Goal: Task Accomplishment & Management: Use online tool/utility

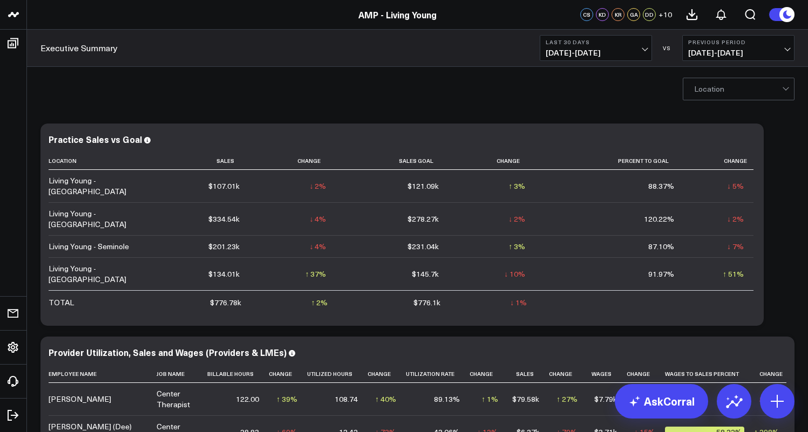
click at [634, 53] on span "07/27/25 - 08/25/25" at bounding box center [595, 53] width 100 height 9
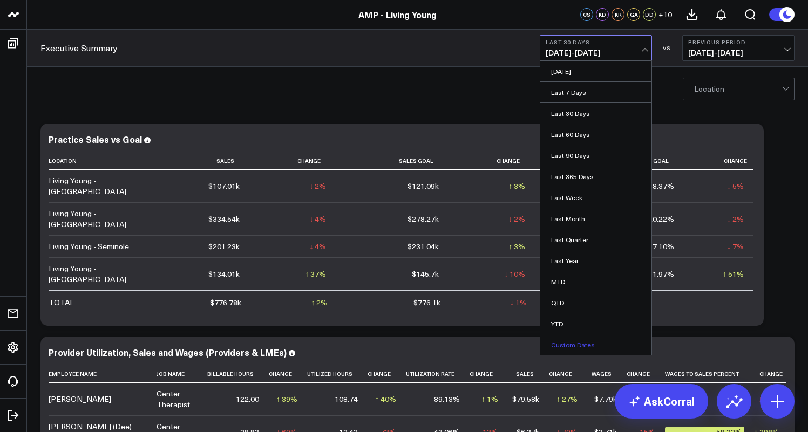
click at [561, 340] on link "Custom Dates" at bounding box center [595, 345] width 111 height 21
select select "7"
select select "2025"
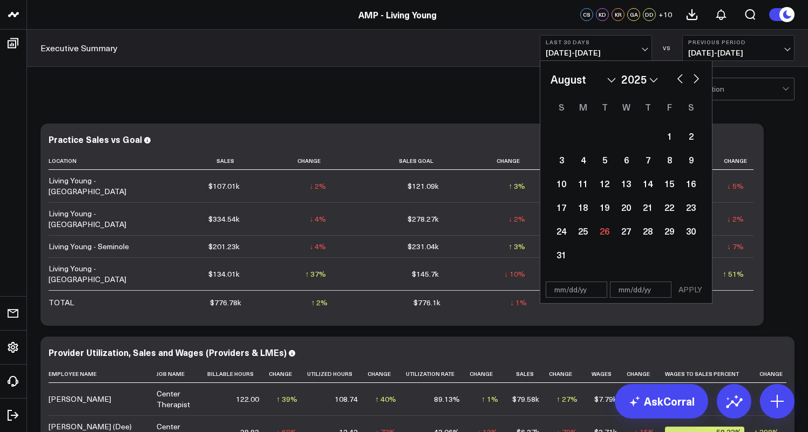
click at [677, 77] on button "button" at bounding box center [679, 77] width 11 height 13
select select "6"
select select "2025"
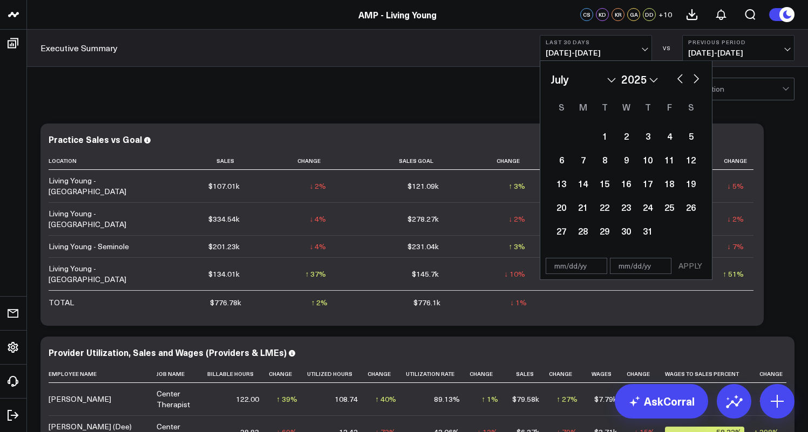
click at [677, 77] on button "button" at bounding box center [679, 77] width 11 height 13
select select "5"
select select "2025"
click at [677, 77] on button "button" at bounding box center [679, 77] width 11 height 13
select select "4"
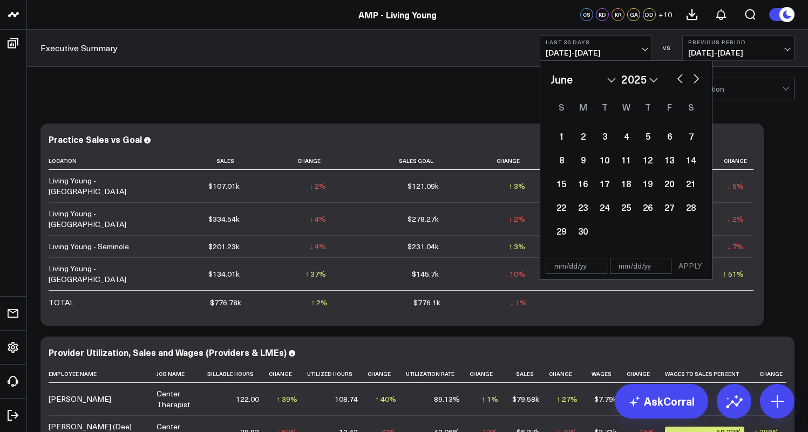
select select "2025"
click at [677, 77] on button "button" at bounding box center [679, 77] width 11 height 13
select select "3"
select select "2025"
click at [677, 77] on button "button" at bounding box center [679, 77] width 11 height 13
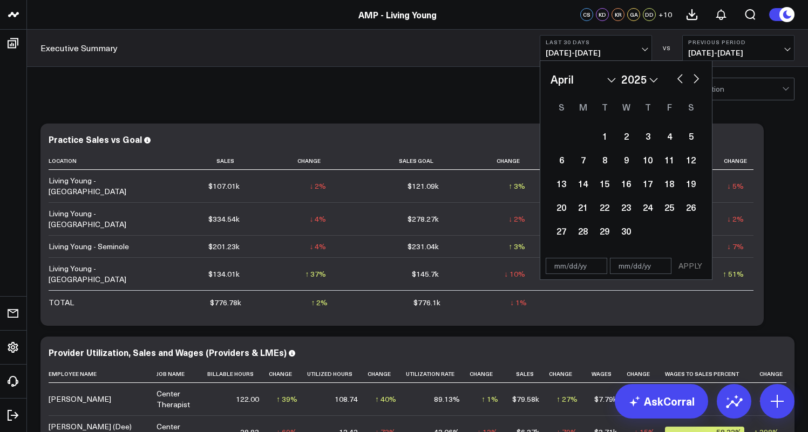
select select "2"
select select "2025"
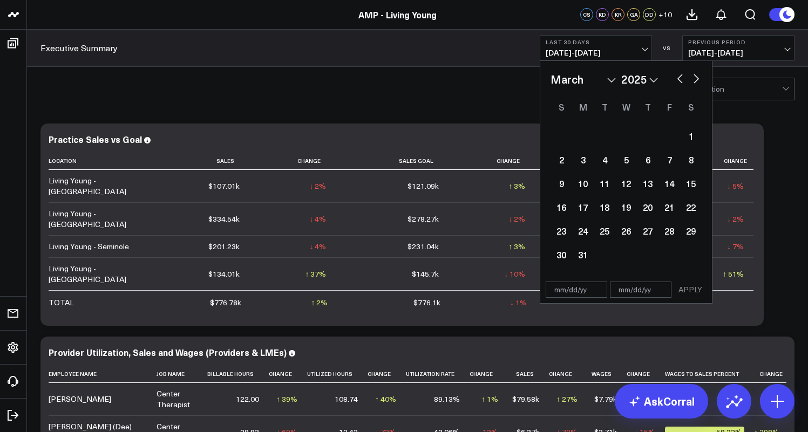
click at [677, 77] on button "button" at bounding box center [679, 77] width 11 height 13
select select "1"
select select "2025"
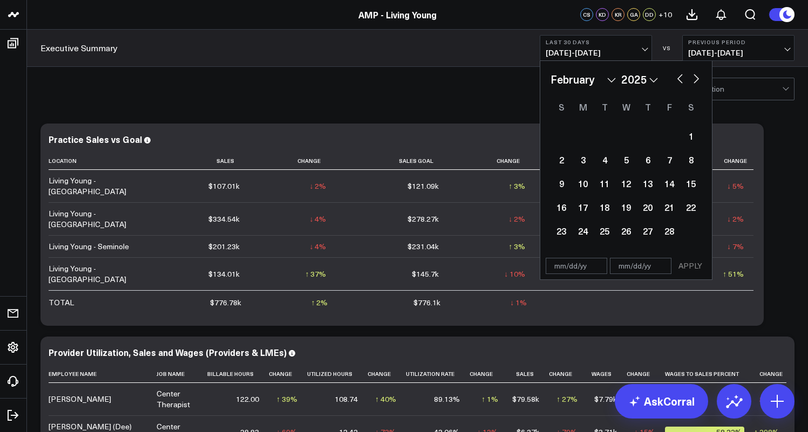
click at [677, 77] on button "button" at bounding box center [679, 77] width 11 height 13
select select "2025"
click at [621, 135] on div "1" at bounding box center [626, 136] width 22 height 22
type input "01/01/25"
select select "2025"
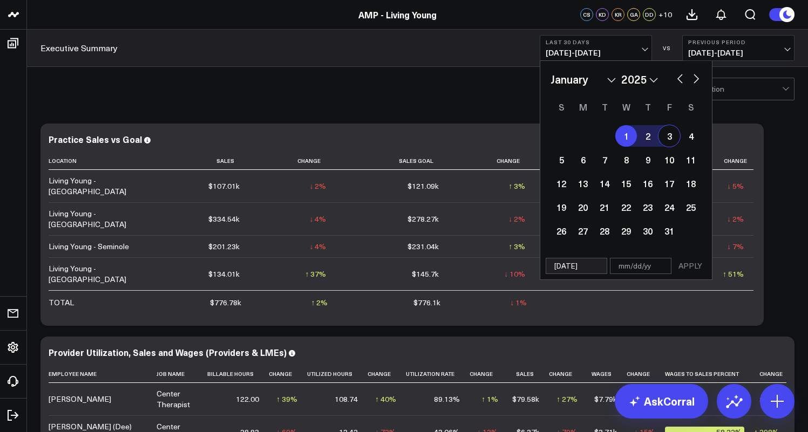
click at [696, 78] on button "button" at bounding box center [696, 77] width 11 height 13
select select "1"
select select "2025"
click at [696, 78] on button "button" at bounding box center [696, 77] width 11 height 13
select select "2"
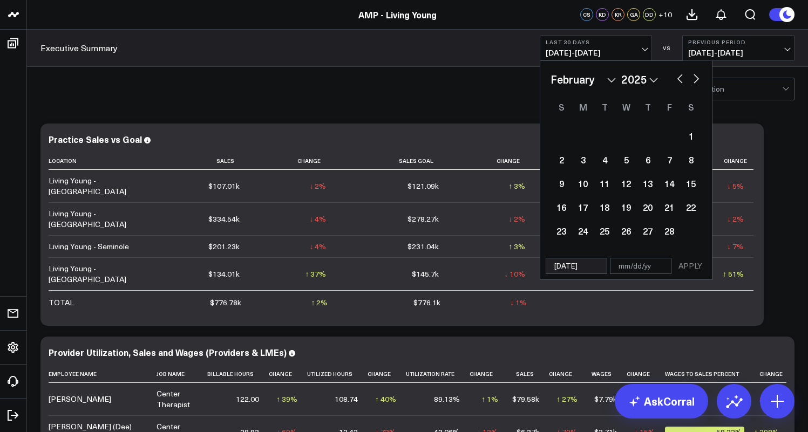
select select "2025"
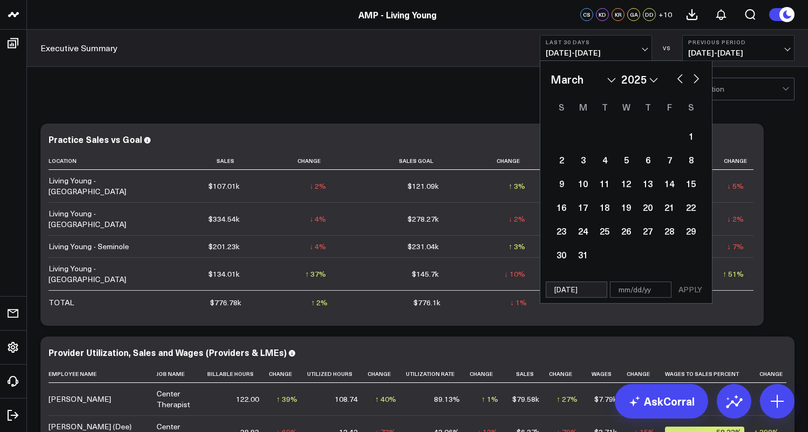
click at [696, 78] on button "button" at bounding box center [696, 77] width 11 height 13
select select "3"
select select "2025"
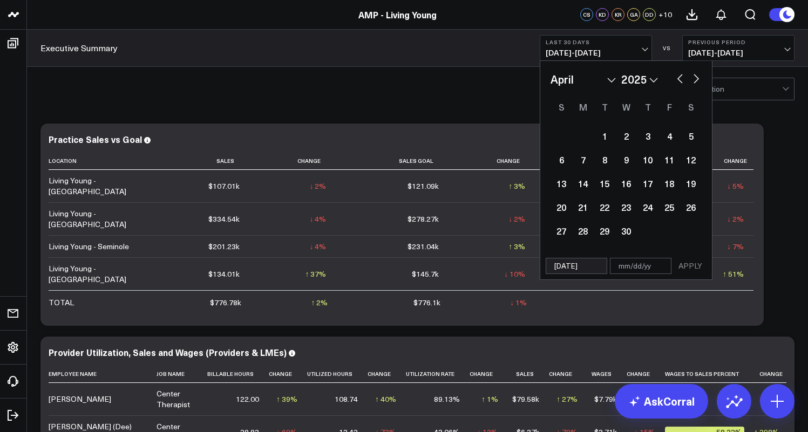
click at [696, 78] on button "button" at bounding box center [696, 77] width 11 height 13
select select "4"
select select "2025"
click at [696, 78] on button "button" at bounding box center [696, 77] width 11 height 13
select select "5"
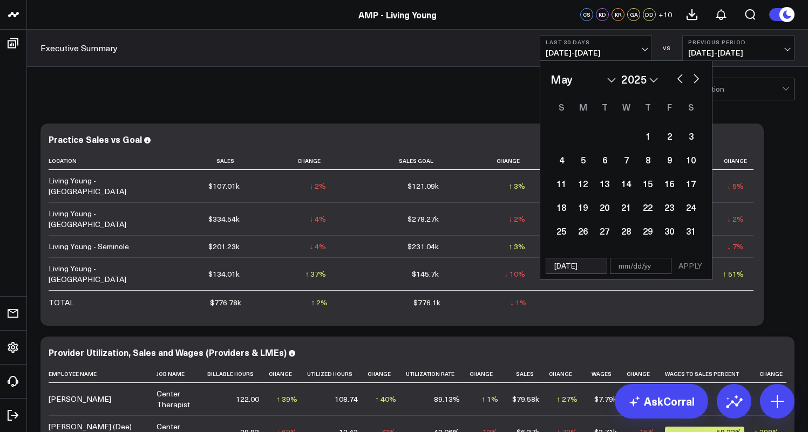
select select "2025"
click at [696, 78] on button "button" at bounding box center [696, 77] width 11 height 13
select select "6"
select select "2025"
click at [696, 78] on button "button" at bounding box center [696, 77] width 11 height 13
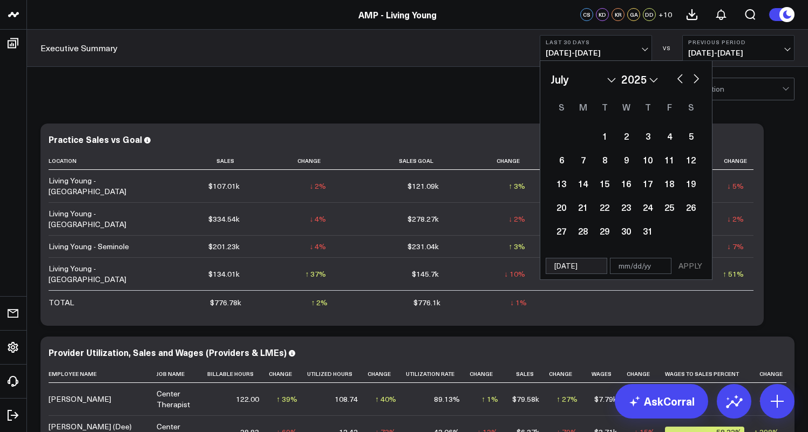
select select "7"
select select "2025"
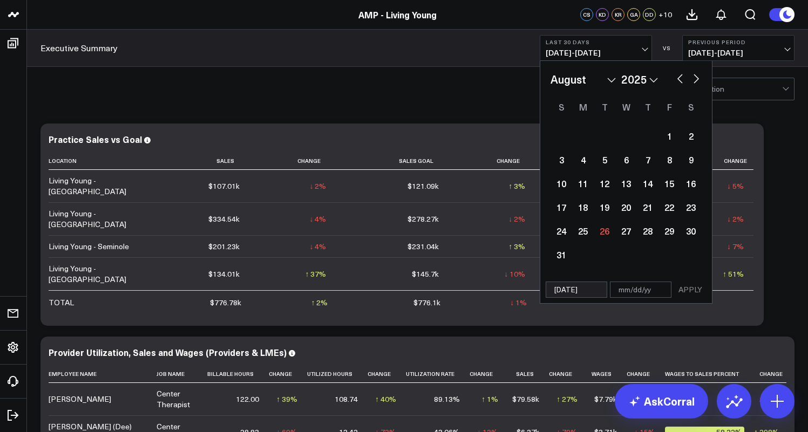
click at [696, 78] on button "button" at bounding box center [696, 77] width 11 height 13
select select "8"
select select "2025"
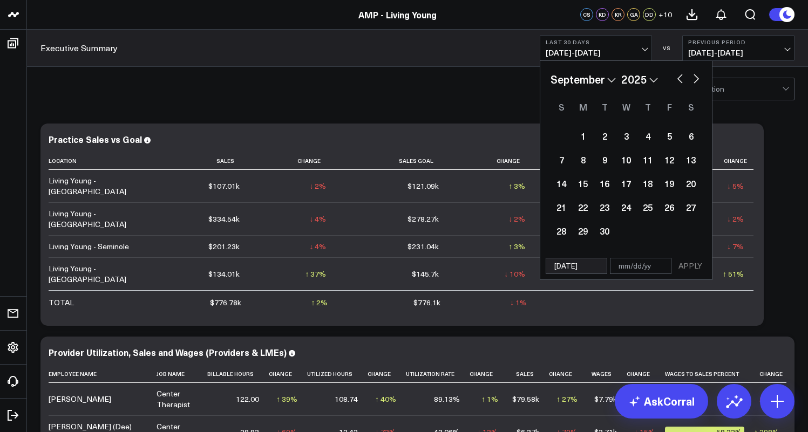
click at [681, 79] on button "button" at bounding box center [679, 77] width 11 height 13
select select "7"
select select "2025"
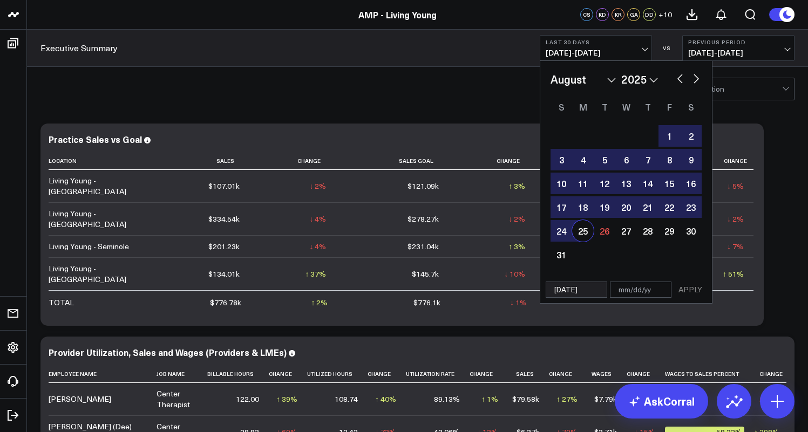
click at [589, 233] on div "25" at bounding box center [583, 231] width 22 height 22
type input "[DATE]"
select select "7"
select select "2025"
click at [686, 289] on button "APPLY" at bounding box center [690, 290] width 32 height 16
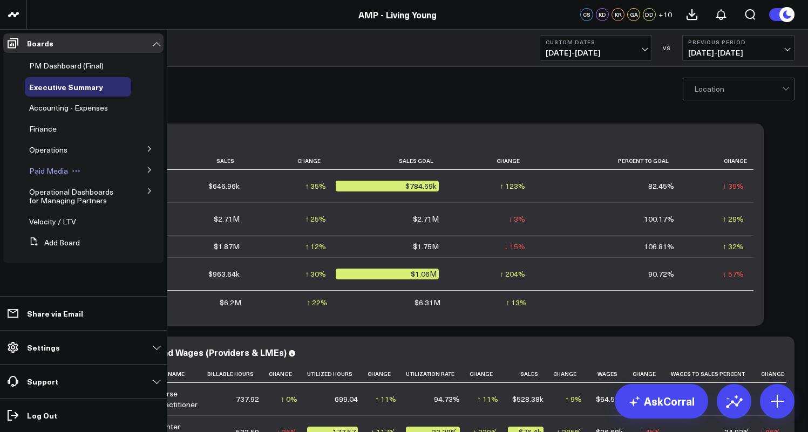
click at [60, 169] on span "Paid Media" at bounding box center [48, 171] width 39 height 10
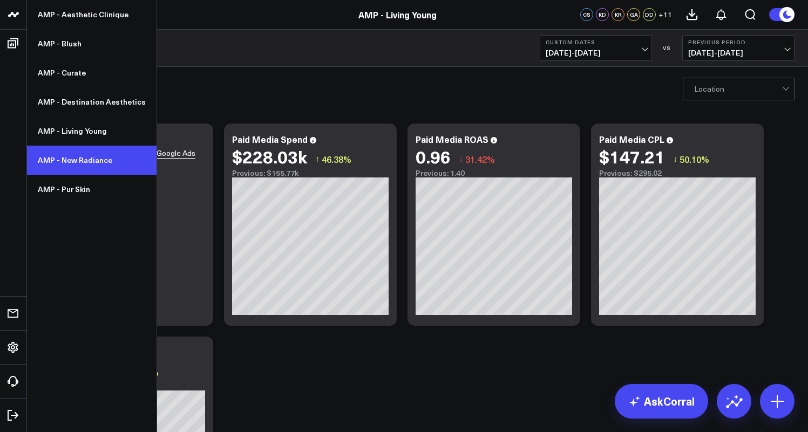
click at [69, 158] on link "AMP - New Radiance" at bounding box center [91, 160] width 129 height 29
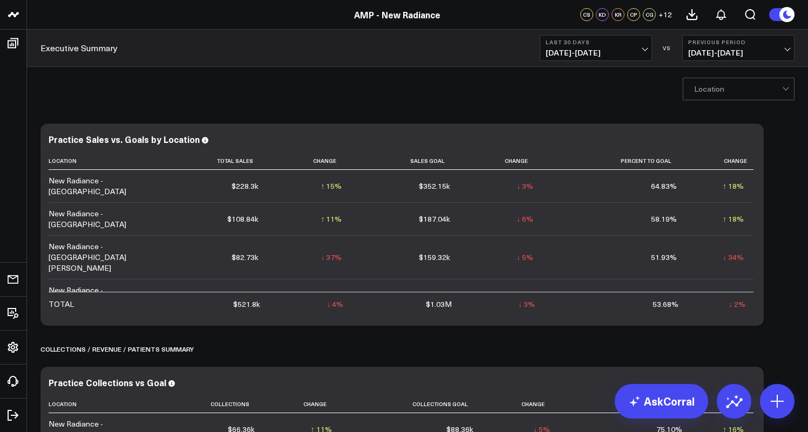
click at [627, 51] on span "07/27/25 - 08/25/25" at bounding box center [595, 53] width 100 height 9
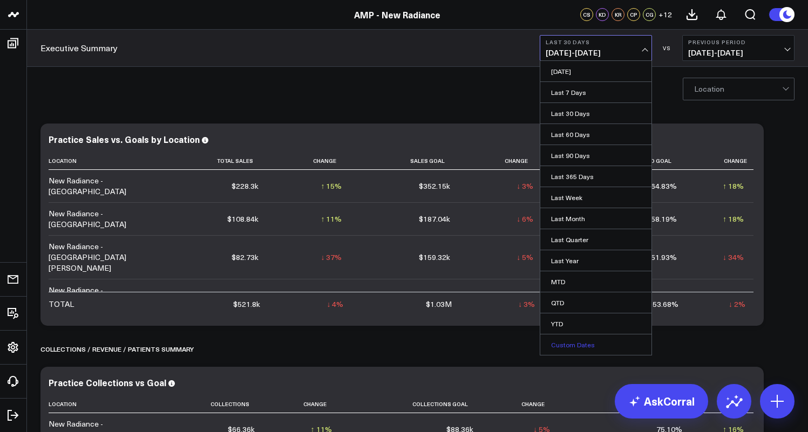
click at [574, 350] on link "Custom Dates" at bounding box center [595, 345] width 111 height 21
select select "7"
select select "2025"
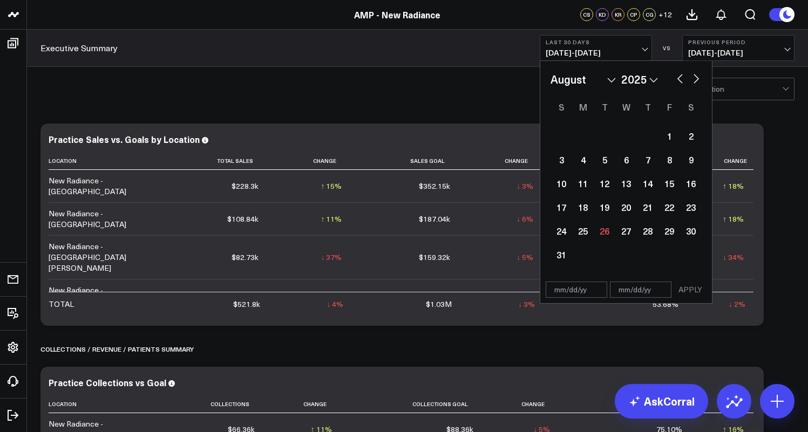
click at [677, 78] on button "button" at bounding box center [679, 77] width 11 height 13
select select "6"
select select "2025"
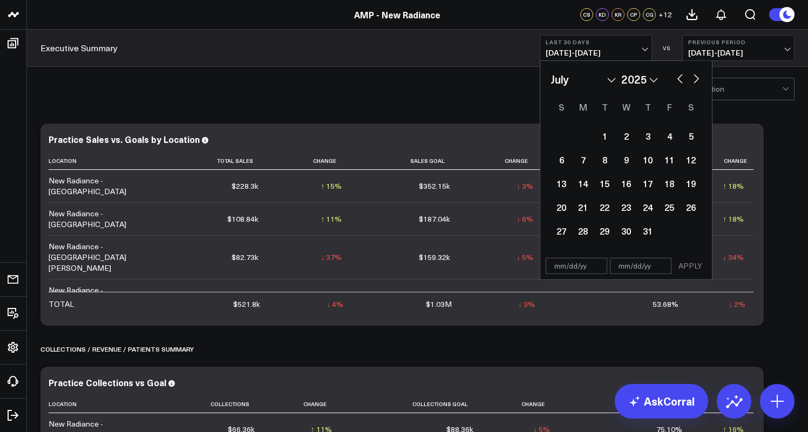
click at [677, 78] on button "button" at bounding box center [679, 77] width 11 height 13
select select "5"
select select "2025"
click at [677, 78] on button "button" at bounding box center [679, 77] width 11 height 13
select select "4"
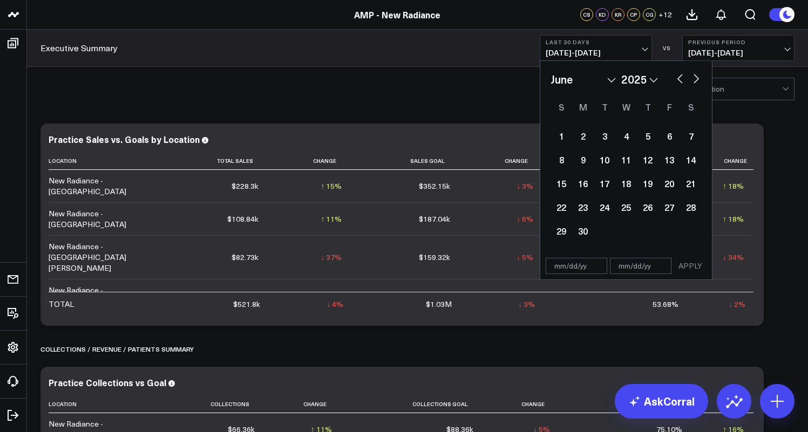
select select "2025"
click at [677, 78] on button "button" at bounding box center [679, 77] width 11 height 13
select select "3"
select select "2025"
click at [607, 182] on div "15" at bounding box center [604, 184] width 22 height 22
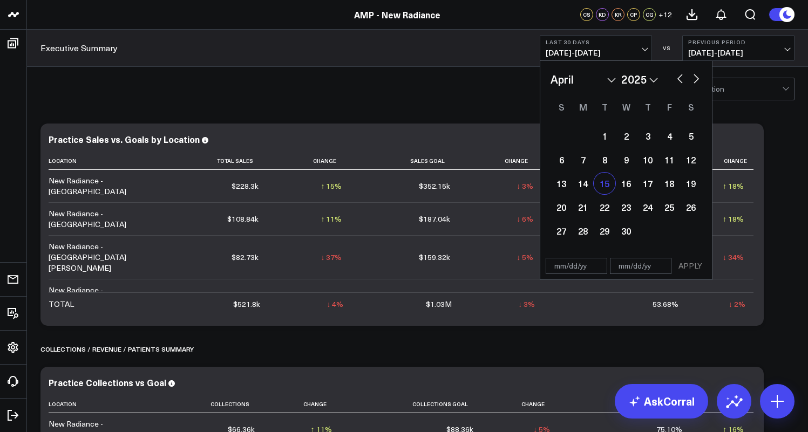
type input "04/15/25"
select select "3"
select select "2025"
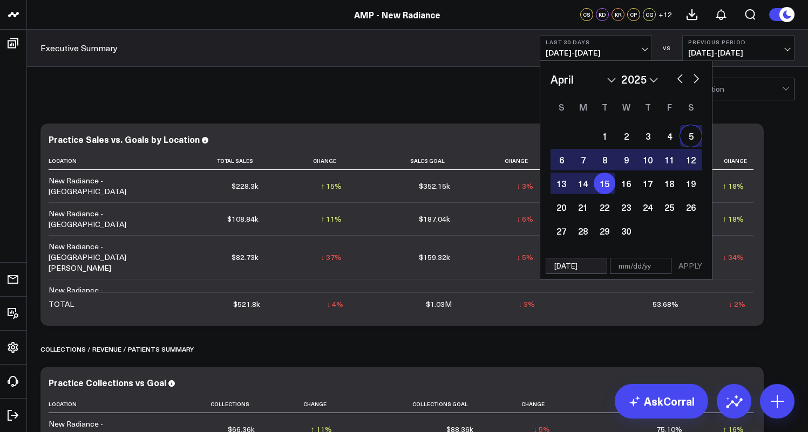
click at [697, 80] on button "button" at bounding box center [696, 77] width 11 height 13
select select "4"
select select "2025"
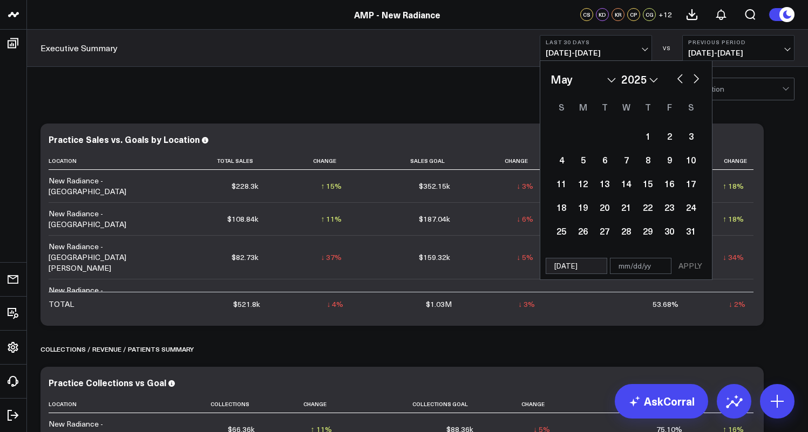
click at [697, 80] on button "button" at bounding box center [696, 77] width 11 height 13
select select "5"
select select "2025"
click at [697, 80] on button "button" at bounding box center [696, 77] width 11 height 13
select select "6"
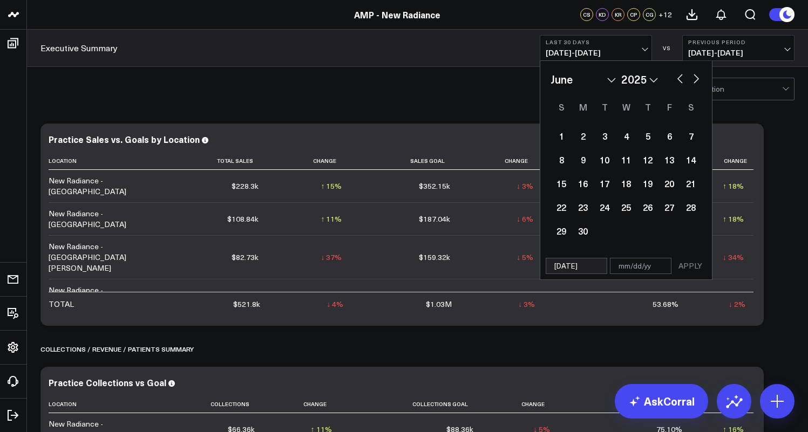
select select "2025"
click at [697, 80] on button "button" at bounding box center [696, 77] width 11 height 13
select select "7"
select select "2025"
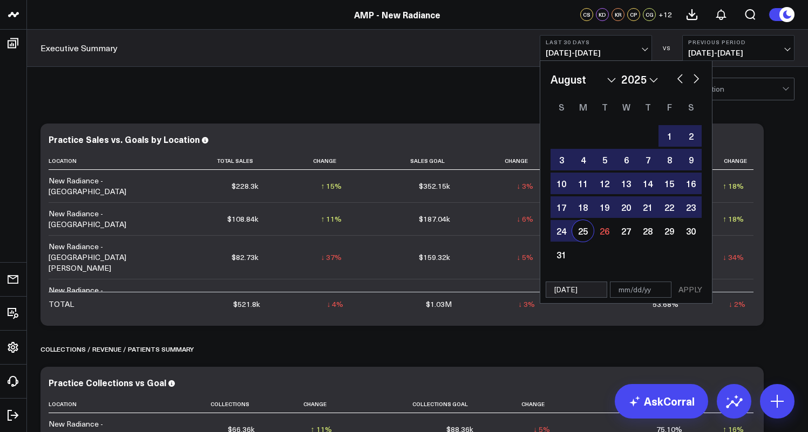
click at [586, 230] on div "25" at bounding box center [583, 231] width 22 height 22
type input "[DATE]"
select select "7"
select select "2025"
click at [694, 292] on button "APPLY" at bounding box center [690, 290] width 32 height 16
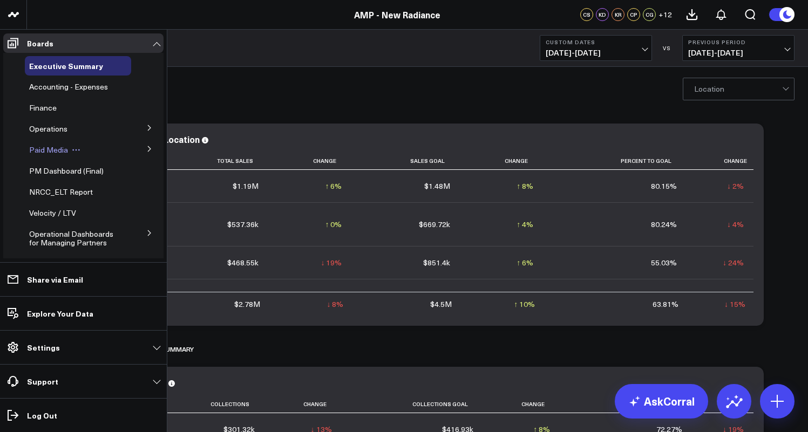
click at [50, 150] on span "Paid Media" at bounding box center [48, 150] width 39 height 10
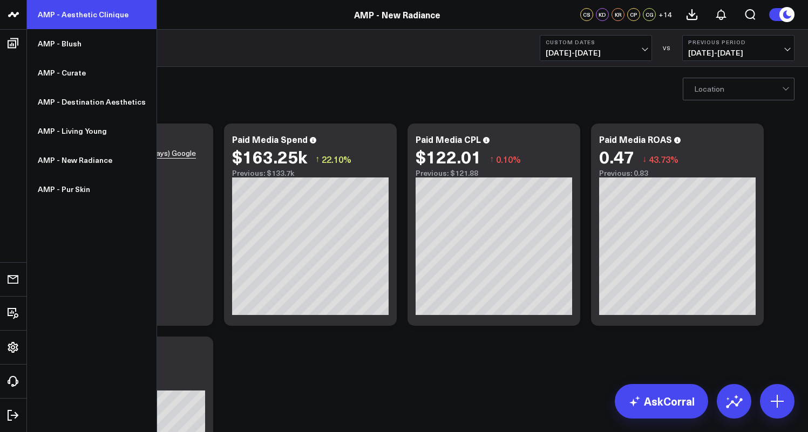
click at [63, 18] on link "AMP - Aesthetic Clinique" at bounding box center [91, 14] width 129 height 29
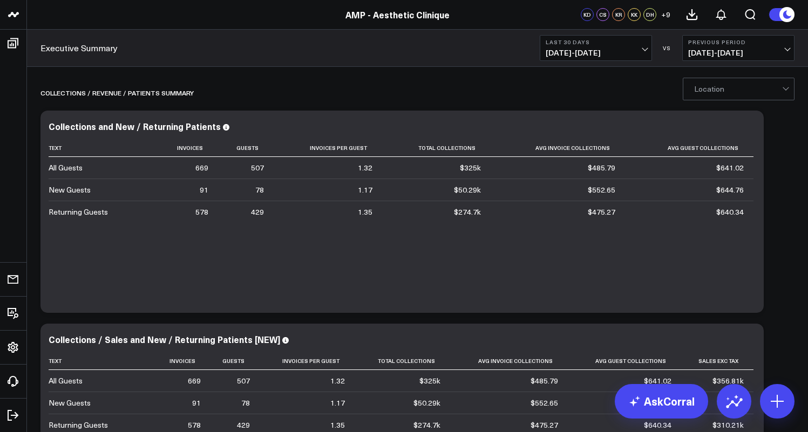
click at [647, 50] on button "Last 30 Days [DATE] - [DATE]" at bounding box center [596, 48] width 112 height 26
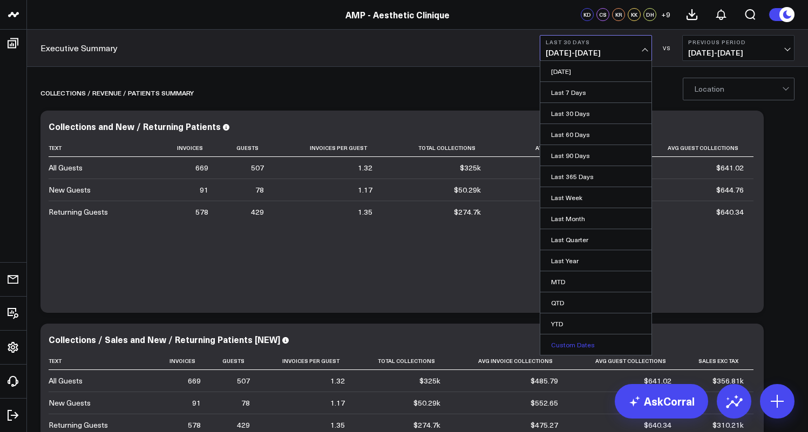
click at [583, 344] on link "Custom Dates" at bounding box center [595, 345] width 111 height 21
select select "7"
select select "2025"
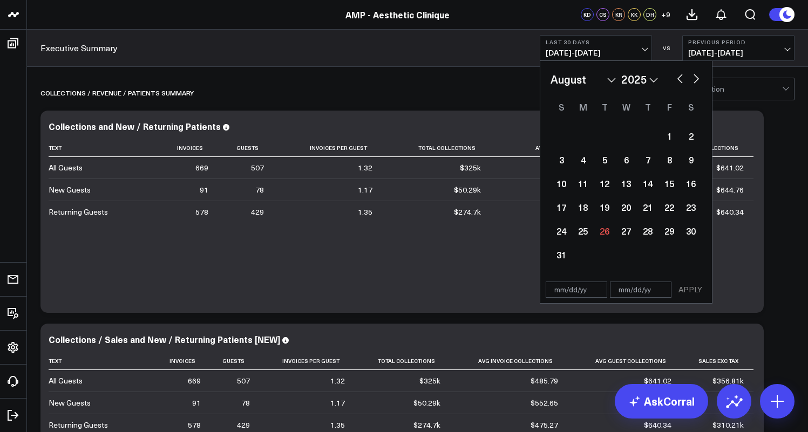
click at [680, 77] on button "button" at bounding box center [679, 77] width 11 height 13
select select "6"
select select "2025"
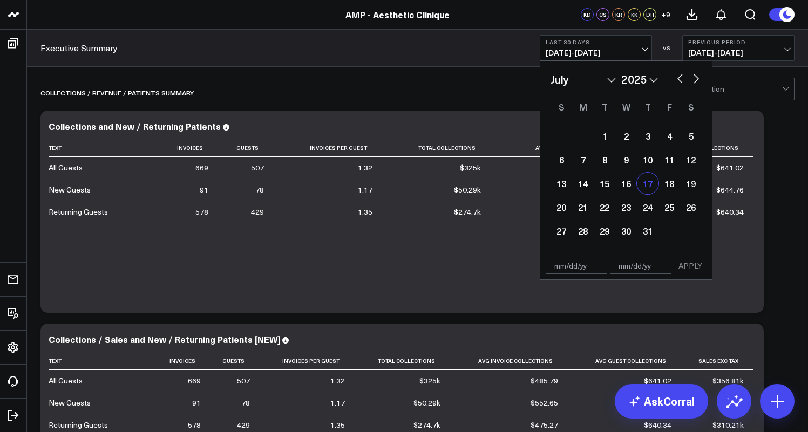
click at [650, 179] on div "17" at bounding box center [648, 184] width 22 height 22
type input "[DATE]"
select select "6"
select select "2025"
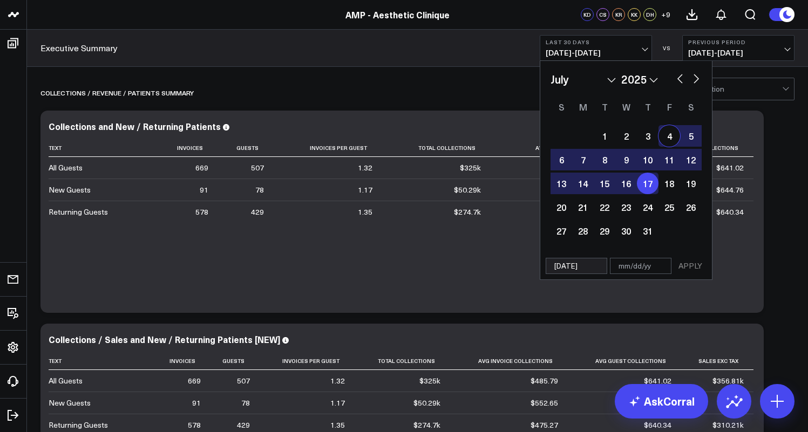
click at [695, 78] on button "button" at bounding box center [696, 77] width 11 height 13
select select "7"
select select "2025"
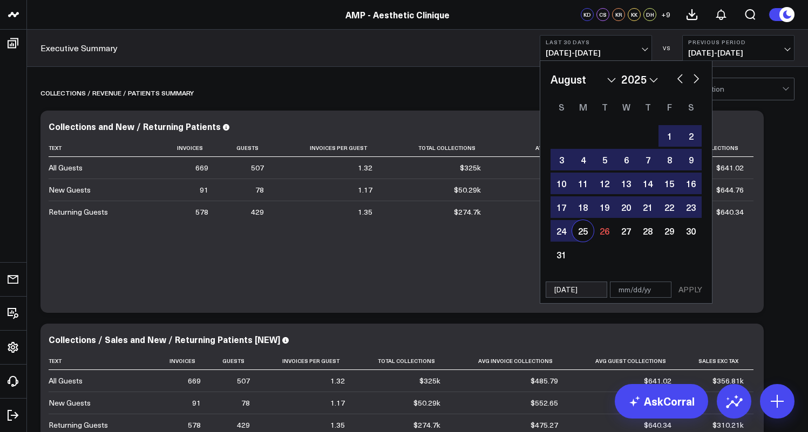
click at [586, 229] on div "25" at bounding box center [583, 231] width 22 height 22
type input "[DATE]"
select select "7"
select select "2025"
click at [685, 289] on button "APPLY" at bounding box center [690, 290] width 32 height 16
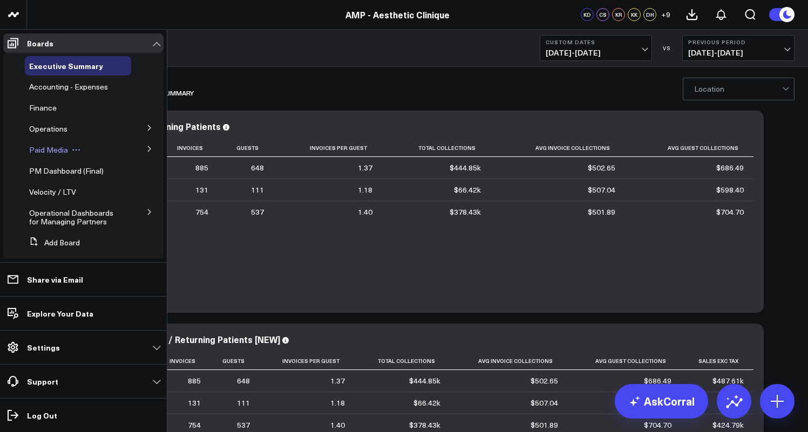
click at [47, 151] on span "Paid Media" at bounding box center [48, 150] width 39 height 10
